Goal: Use online tool/utility: Utilize a website feature to perform a specific function

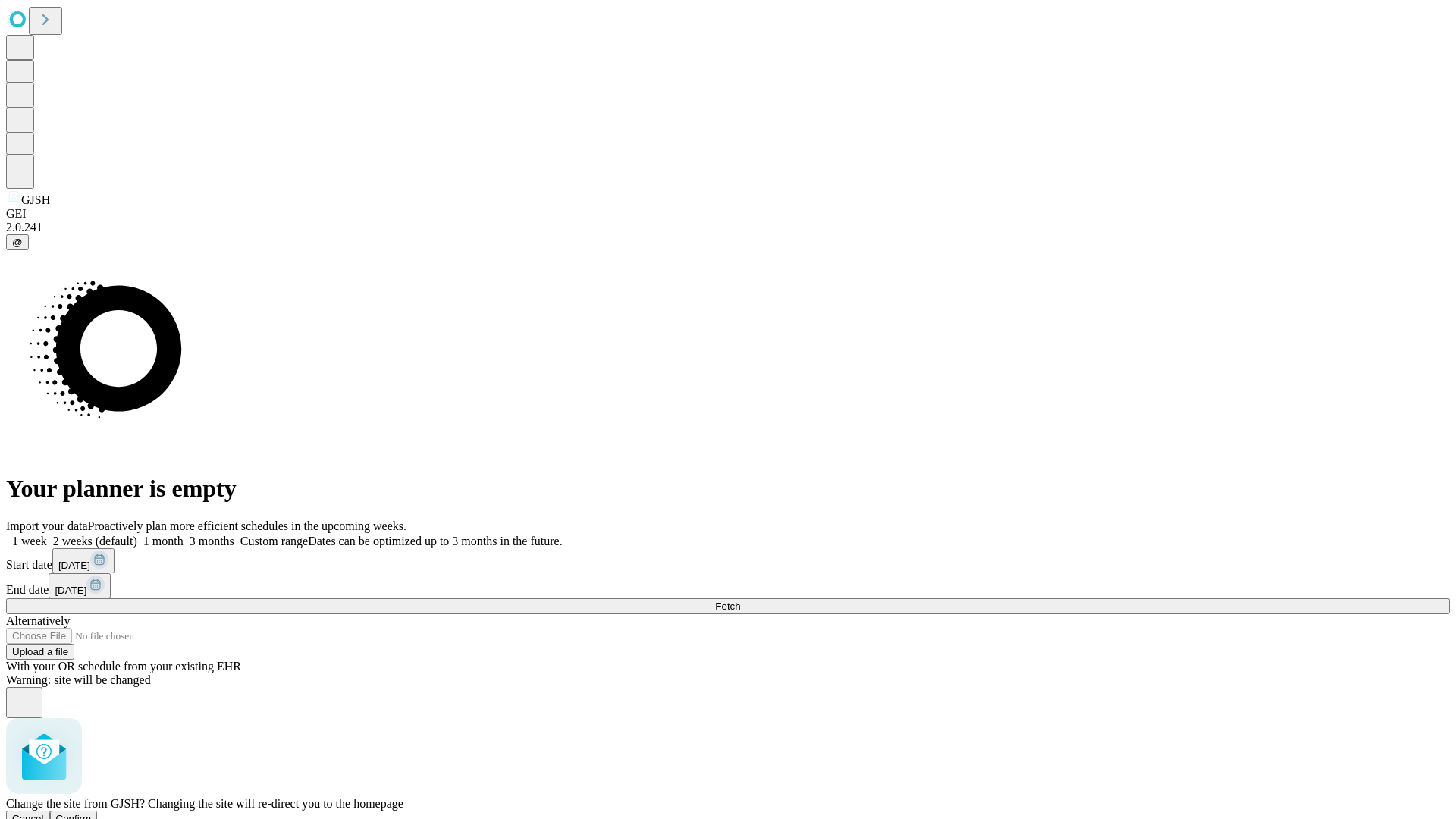
click at [92, 813] on span "Confirm" at bounding box center [74, 819] width 36 height 11
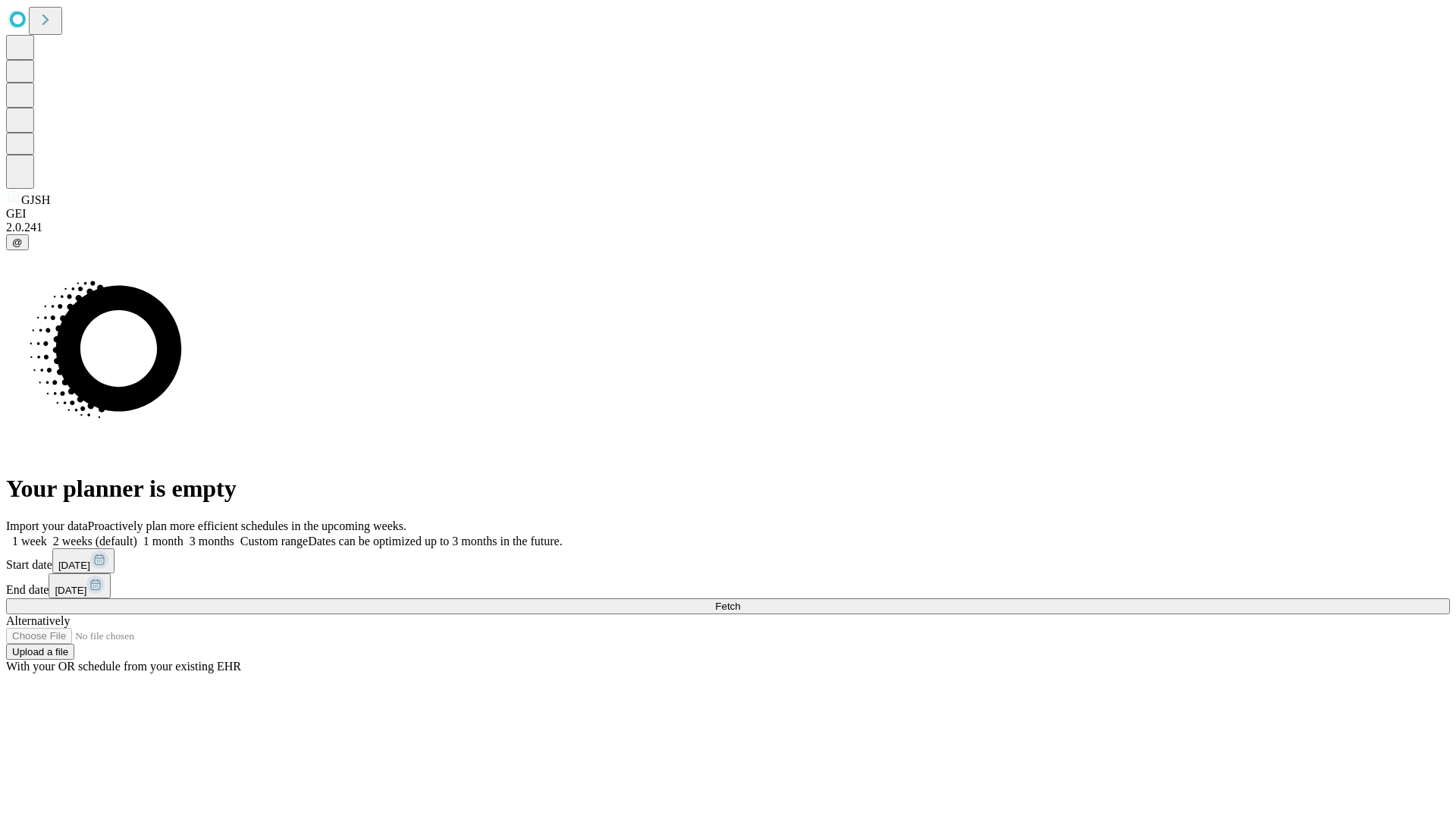
click at [47, 535] on label "1 week" at bounding box center [26, 541] width 41 height 13
click at [740, 601] on span "Fetch" at bounding box center [727, 606] width 25 height 11
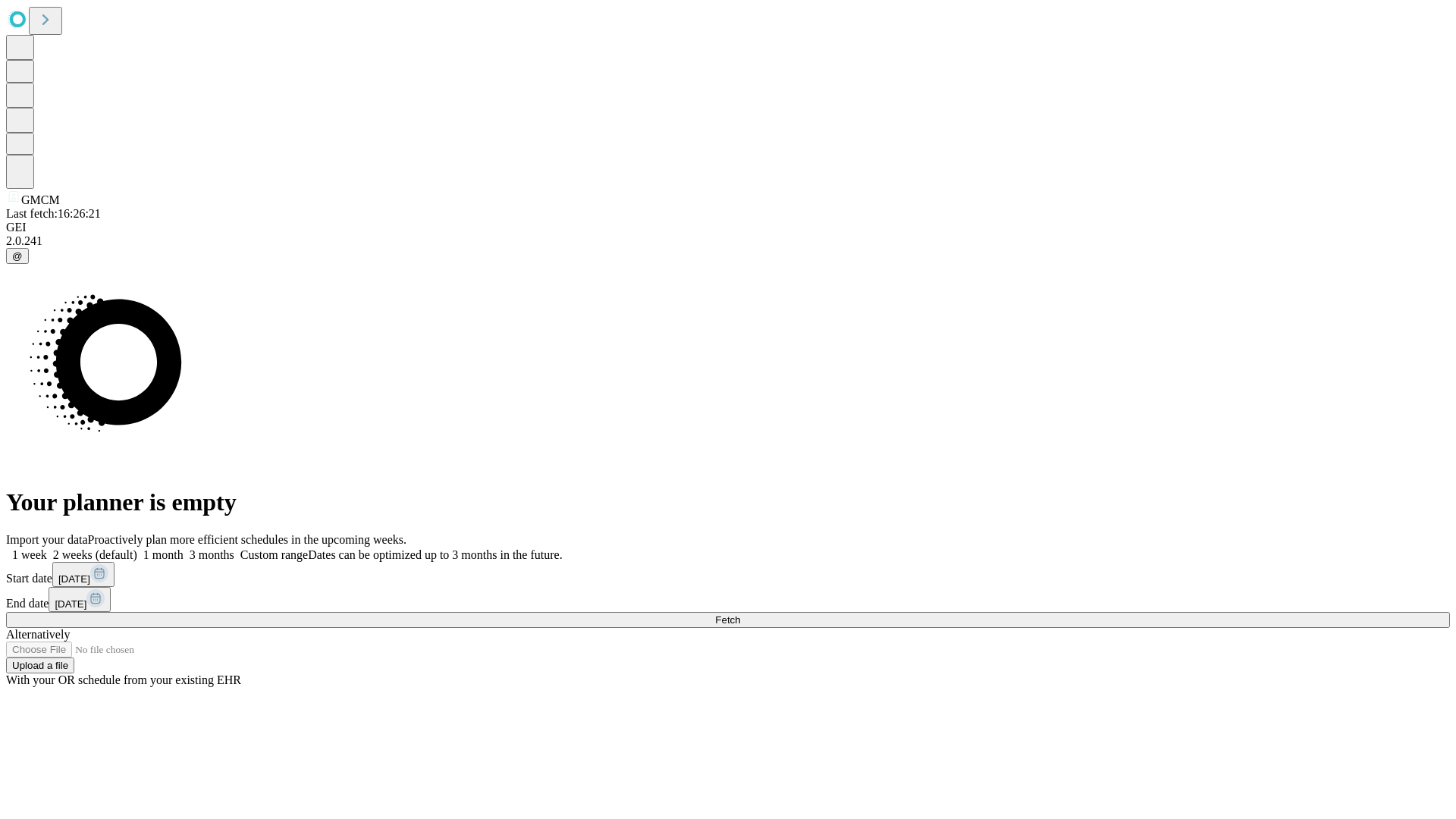
click at [47, 548] on label "1 week" at bounding box center [26, 555] width 41 height 13
click at [740, 615] on span "Fetch" at bounding box center [727, 620] width 25 height 11
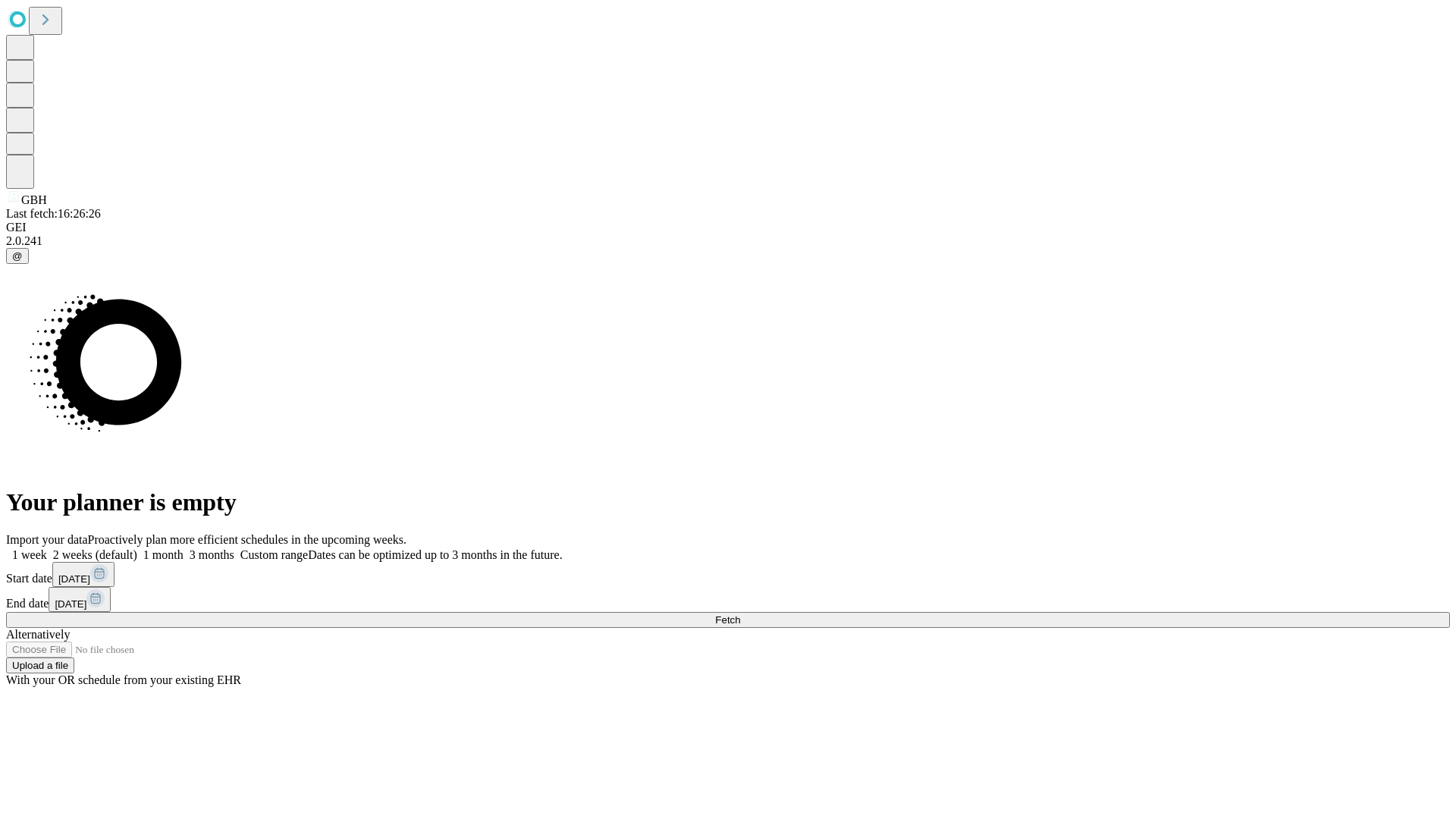
click at [740, 615] on span "Fetch" at bounding box center [727, 620] width 25 height 11
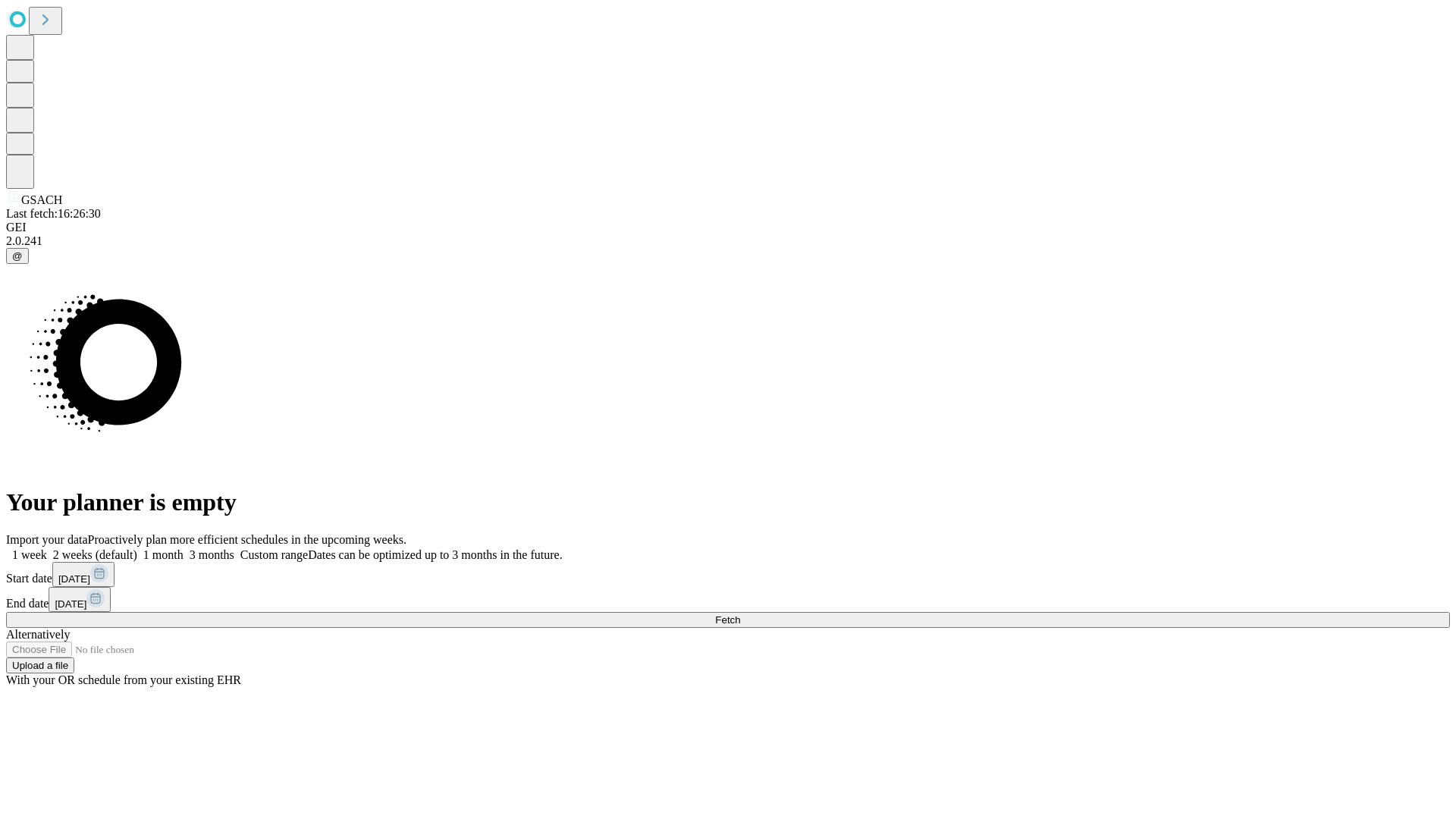
click at [47, 548] on label "1 week" at bounding box center [26, 555] width 41 height 13
click at [740, 615] on span "Fetch" at bounding box center [727, 620] width 25 height 11
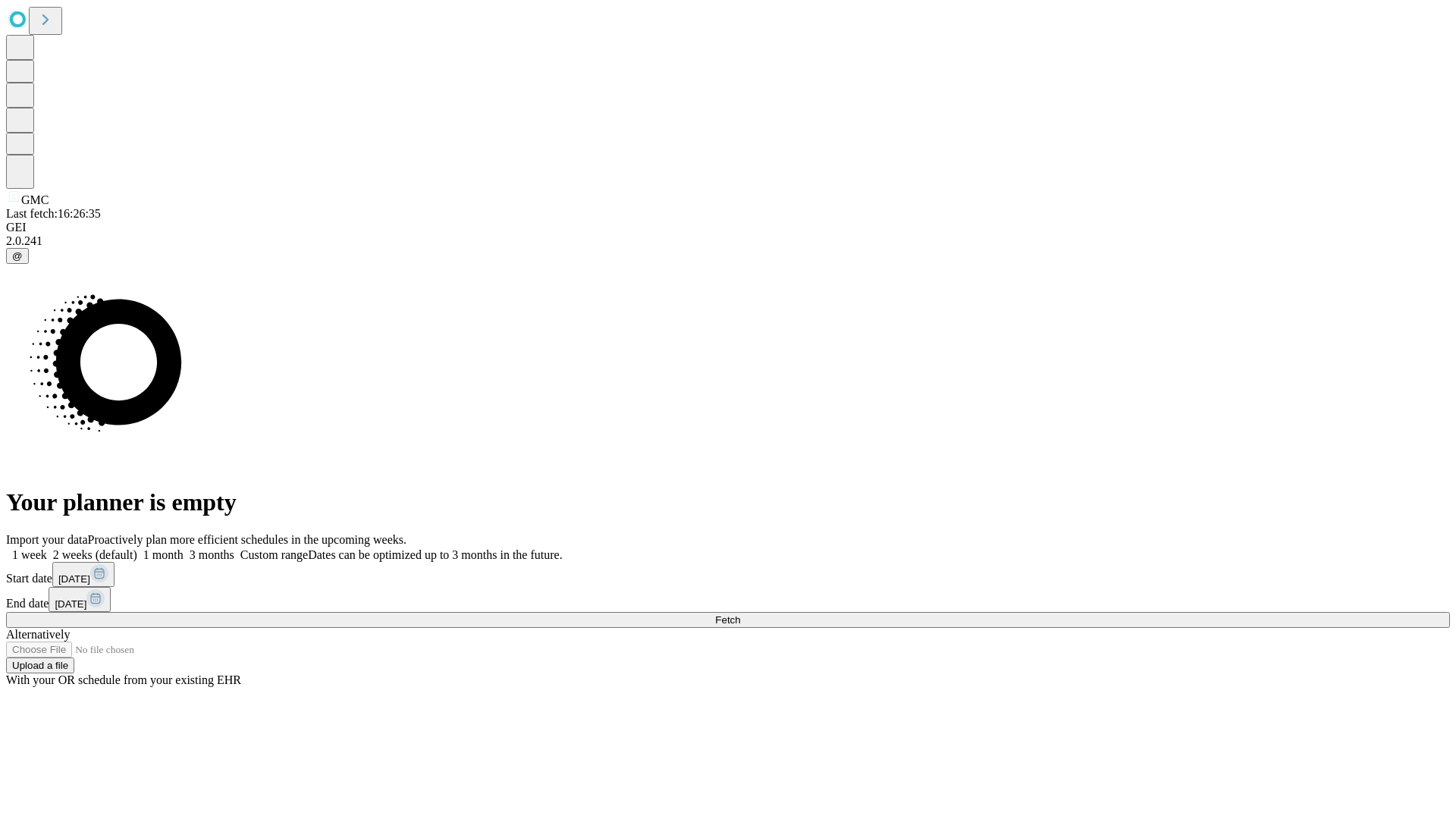
click at [47, 548] on label "1 week" at bounding box center [26, 555] width 41 height 13
click at [740, 615] on span "Fetch" at bounding box center [727, 620] width 25 height 11
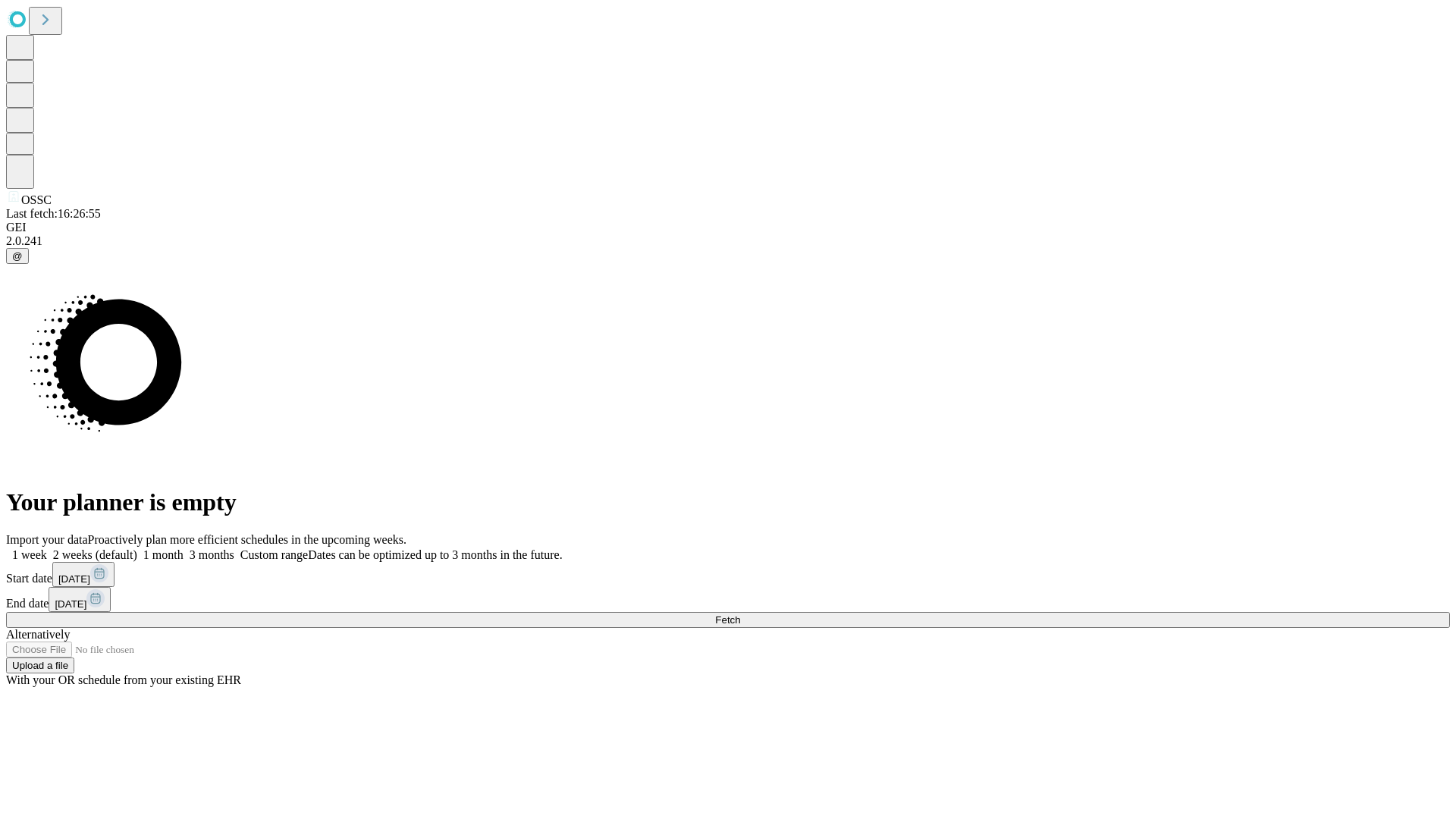
click at [47, 548] on label "1 week" at bounding box center [26, 555] width 41 height 13
click at [740, 615] on span "Fetch" at bounding box center [727, 620] width 25 height 11
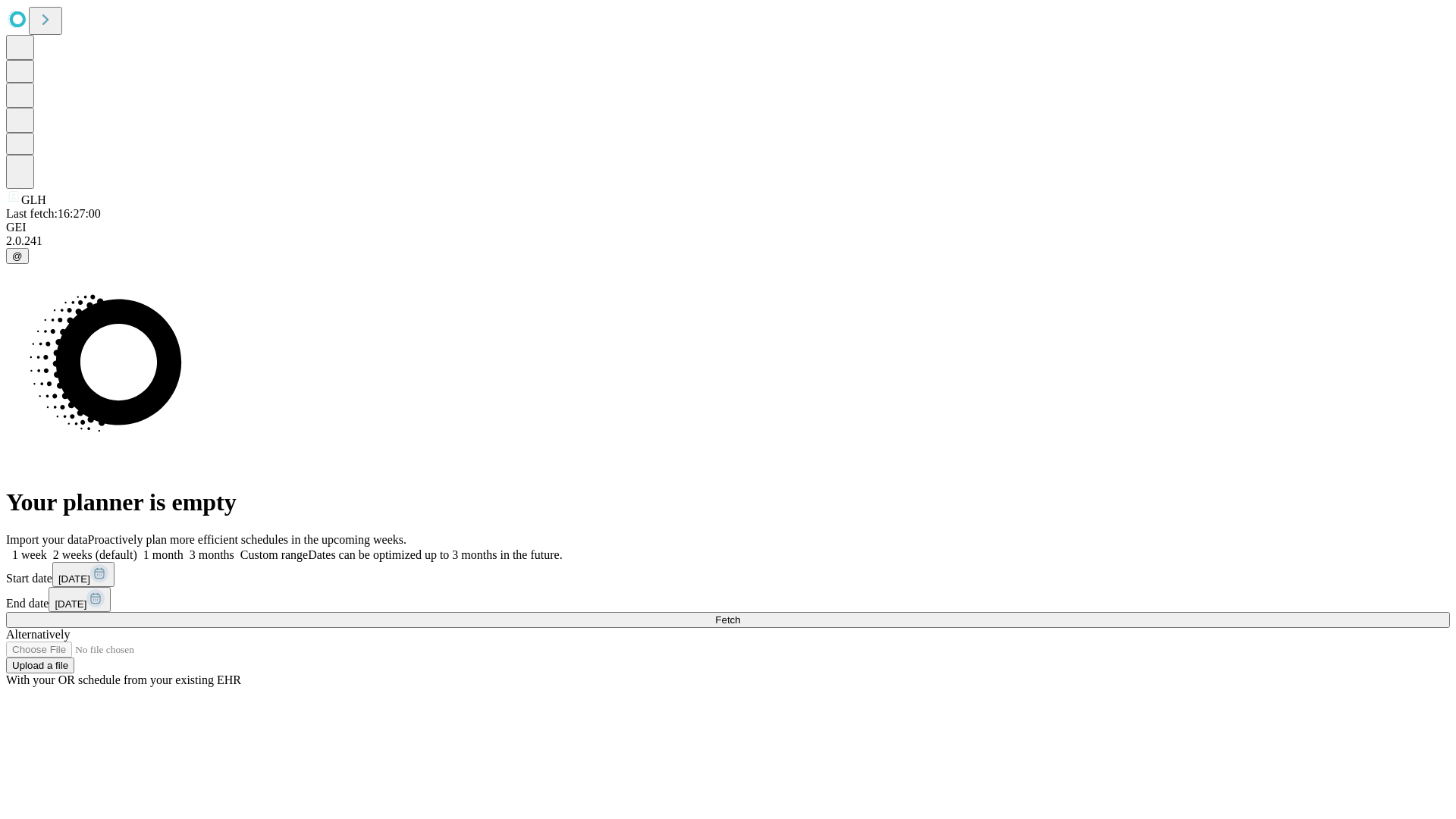
click at [47, 548] on label "1 week" at bounding box center [26, 555] width 41 height 13
click at [740, 615] on span "Fetch" at bounding box center [727, 620] width 25 height 11
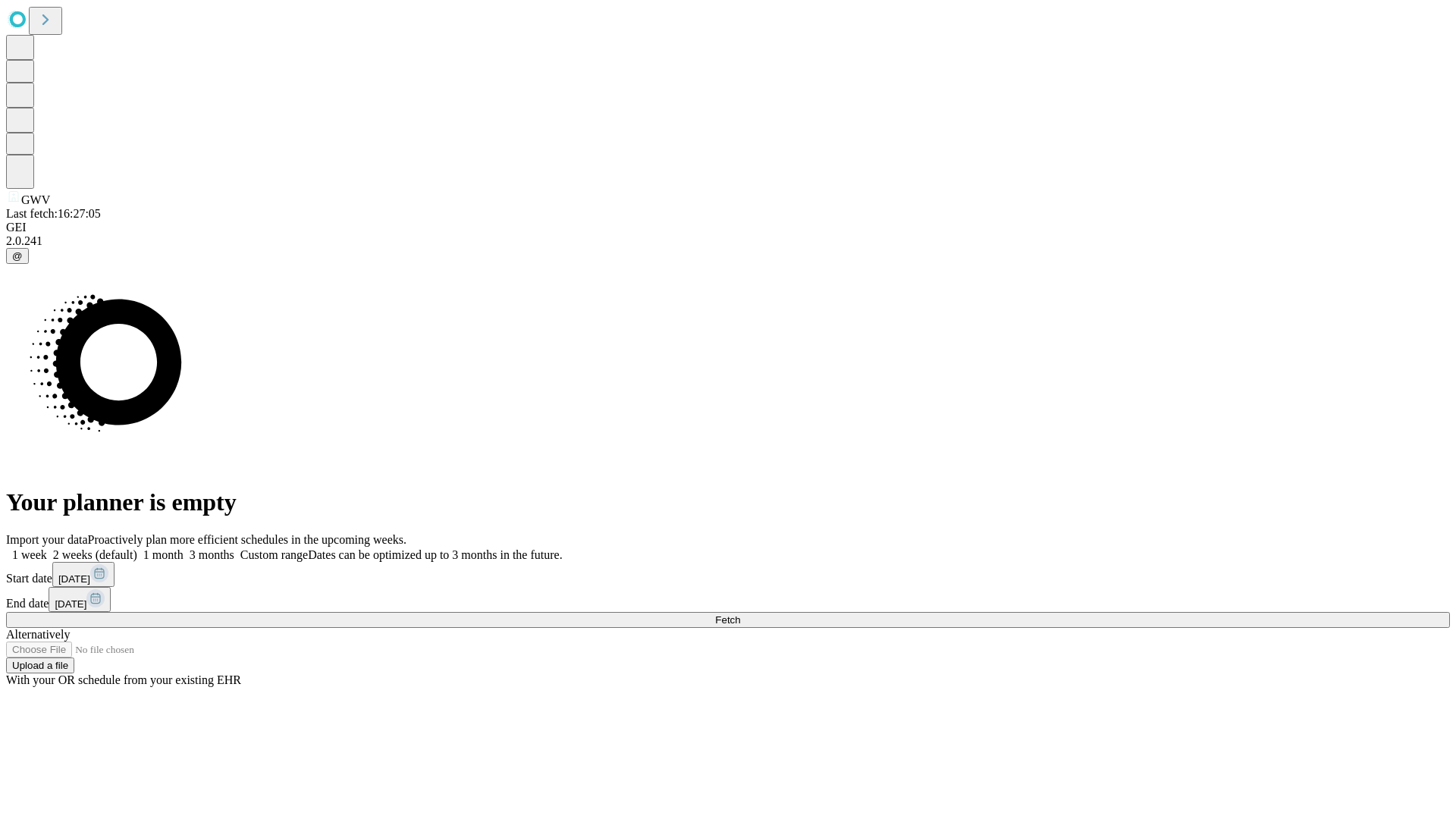
click at [47, 548] on label "1 week" at bounding box center [26, 555] width 41 height 13
click at [740, 615] on span "Fetch" at bounding box center [727, 620] width 25 height 11
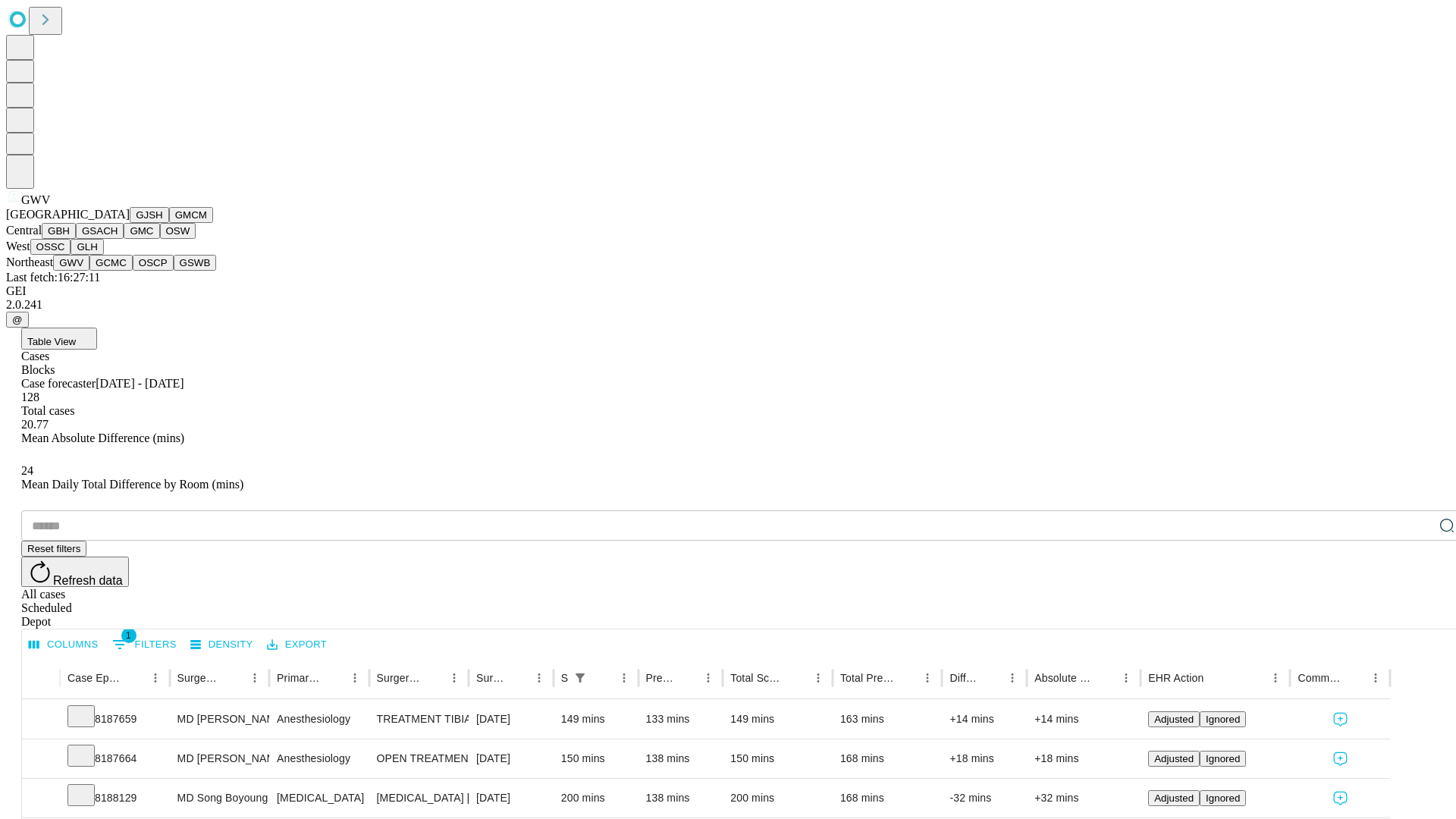
click at [118, 271] on button "GCMC" at bounding box center [111, 262] width 43 height 16
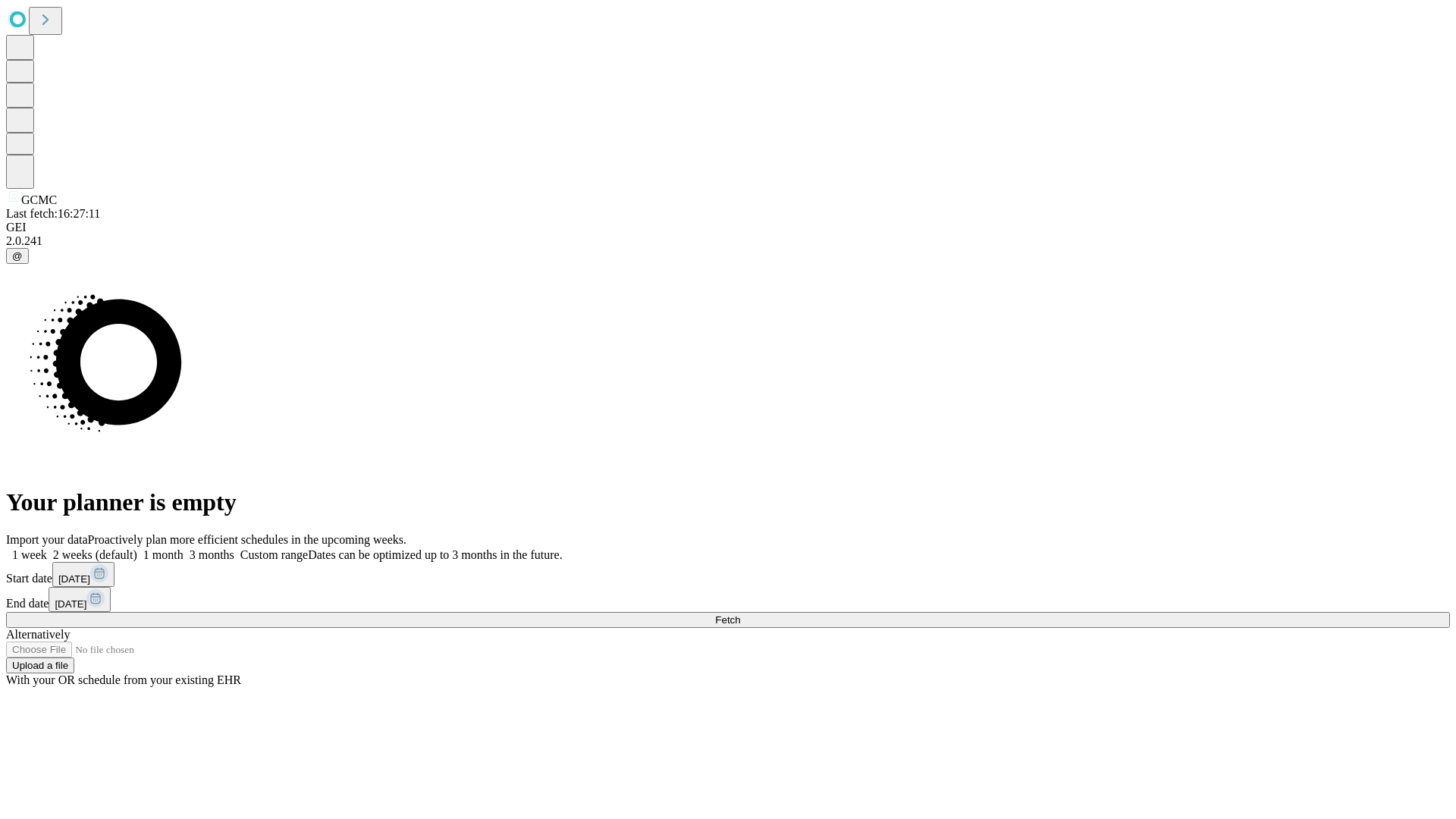
click at [47, 548] on label "1 week" at bounding box center [26, 555] width 41 height 13
click at [740, 615] on span "Fetch" at bounding box center [727, 620] width 25 height 11
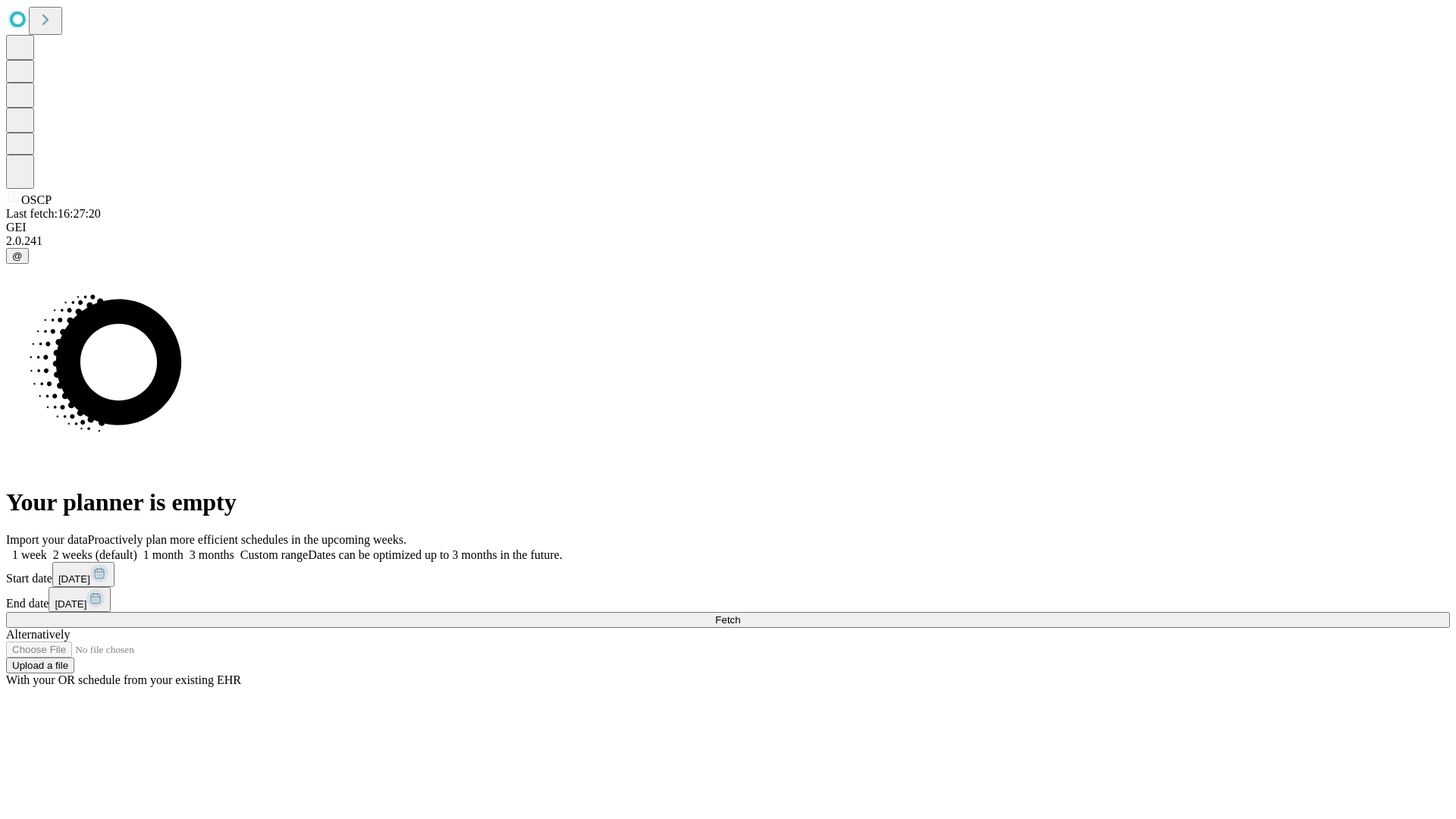
click at [740, 615] on span "Fetch" at bounding box center [727, 620] width 25 height 11
